Goal: Task Accomplishment & Management: Complete application form

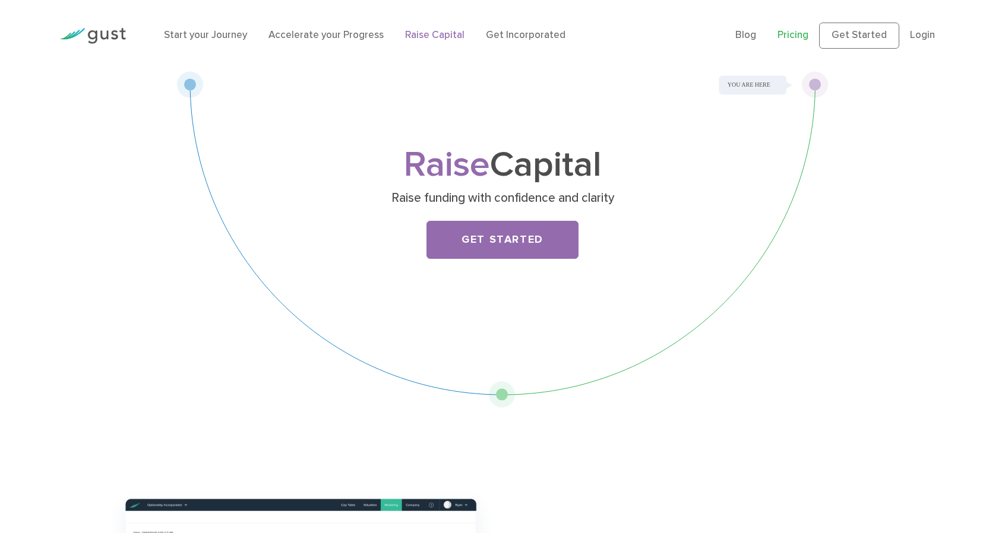
click at [777, 40] on link "Pricing" at bounding box center [792, 35] width 31 height 12
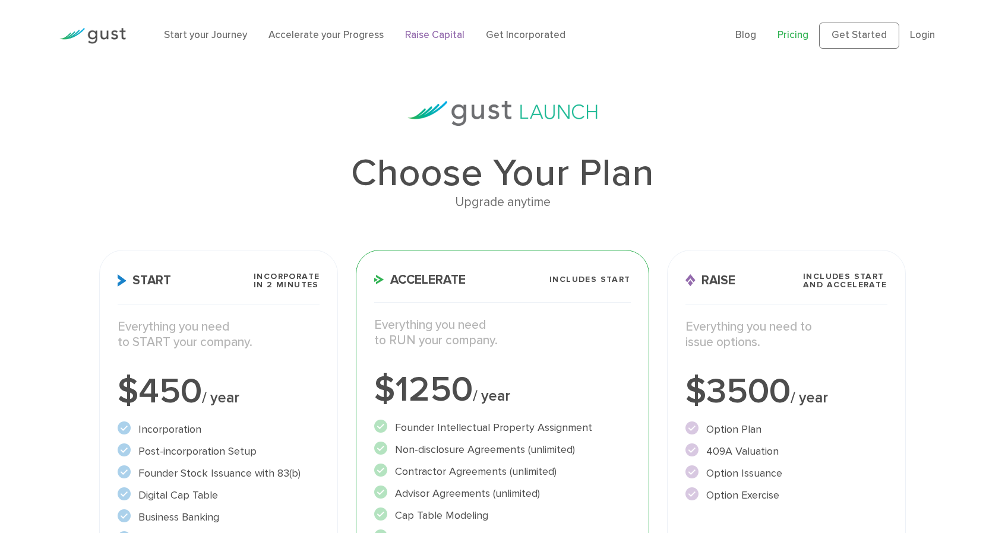
click at [464, 41] on link "Raise Capital" at bounding box center [434, 35] width 59 height 12
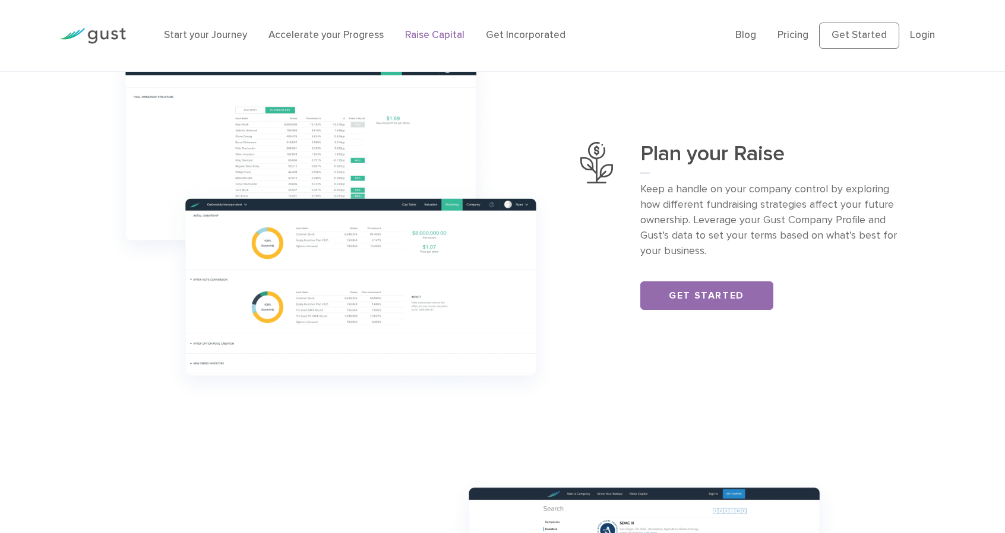
scroll to position [435, 0]
click at [668, 311] on div "Plan your Raise Keep a handle on your company control by exploring how differen…" at bounding box center [772, 227] width 265 height 168
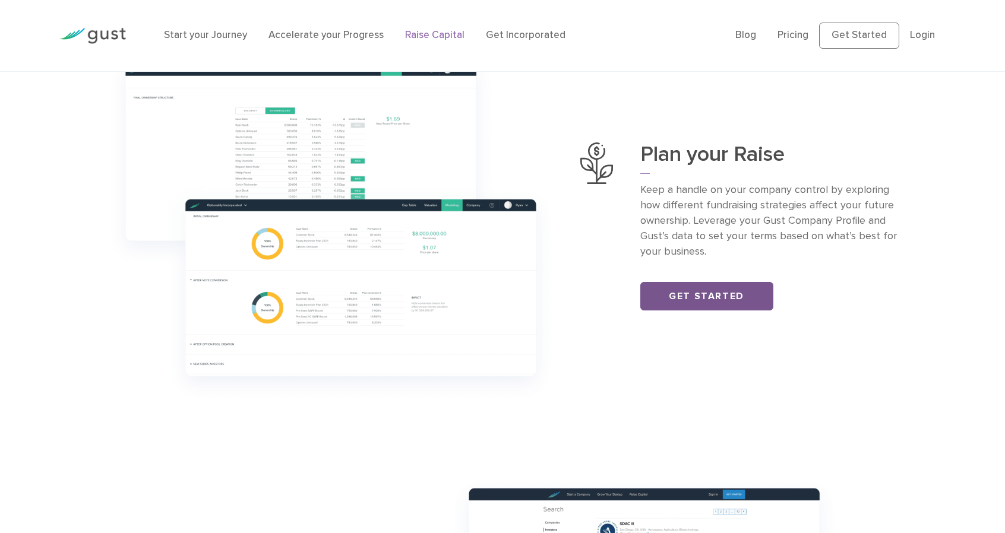
click at [710, 311] on link "Get Started" at bounding box center [706, 296] width 133 height 29
